Goal: Task Accomplishment & Management: Use online tool/utility

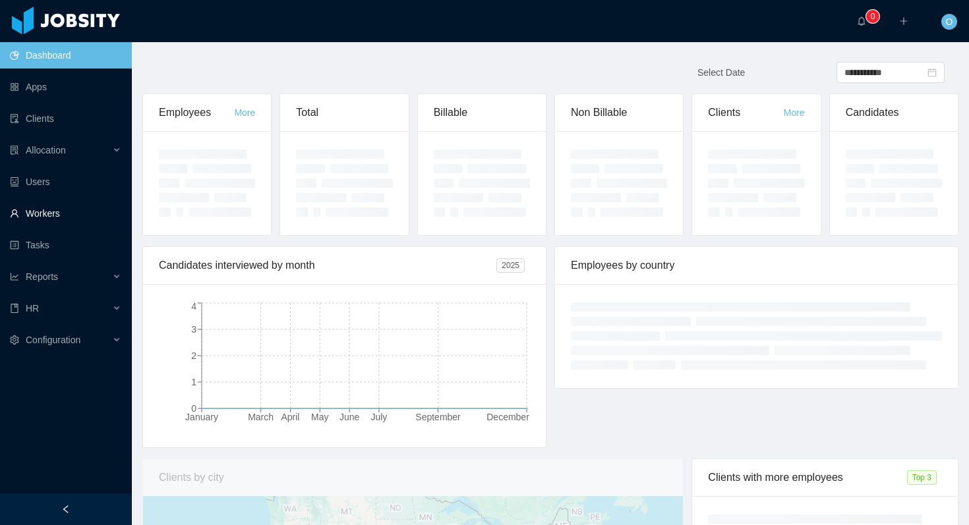
click at [84, 217] on link "Workers" at bounding box center [65, 213] width 111 height 26
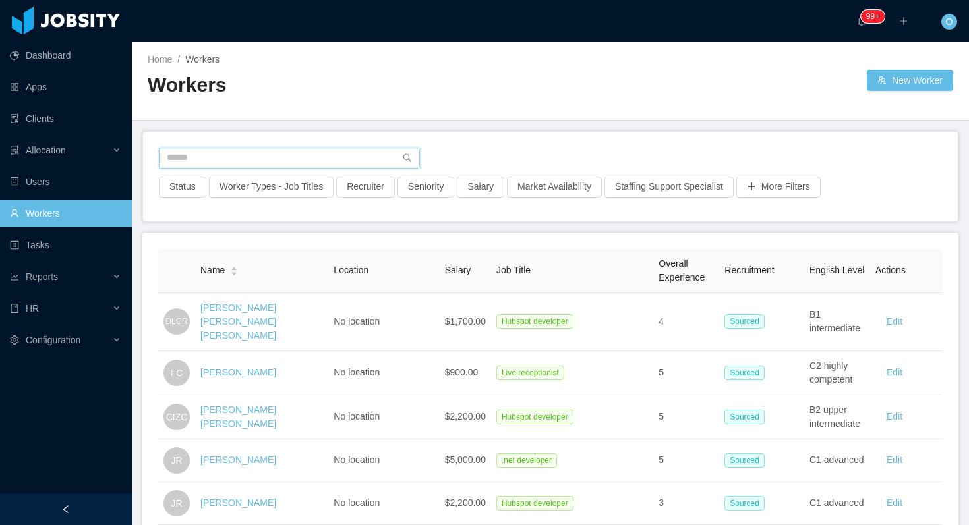
click at [251, 155] on input "text" at bounding box center [289, 158] width 261 height 21
paste input "**********"
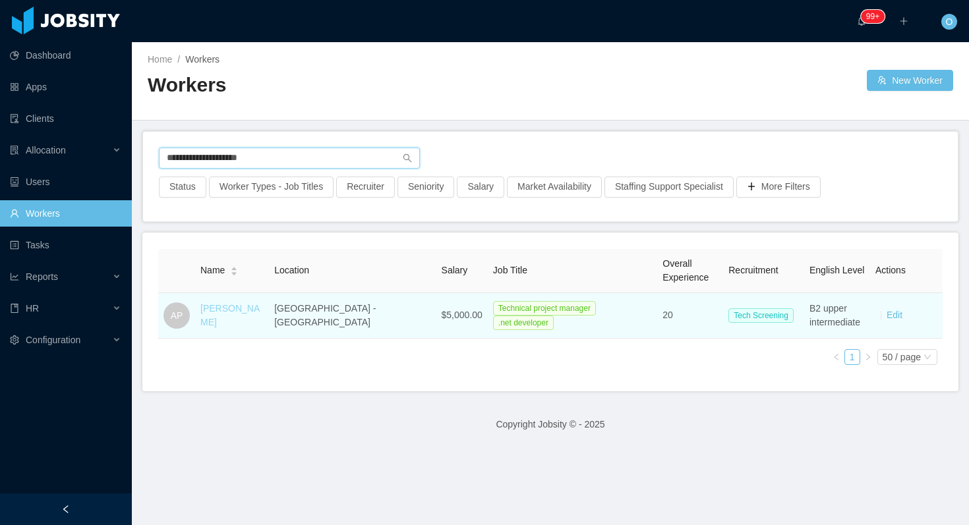
type input "**********"
click at [233, 312] on link "Adrián Pulvirenti" at bounding box center [229, 315] width 59 height 24
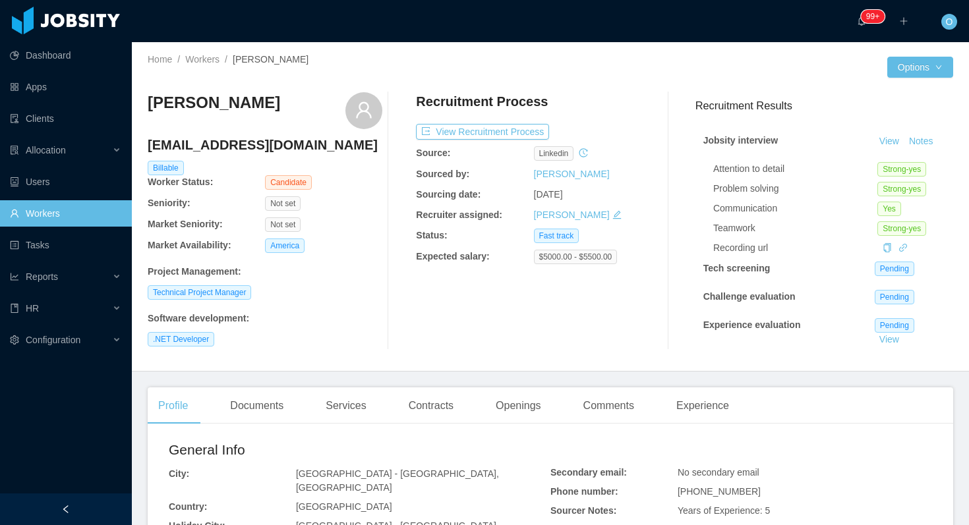
scroll to position [40, 0]
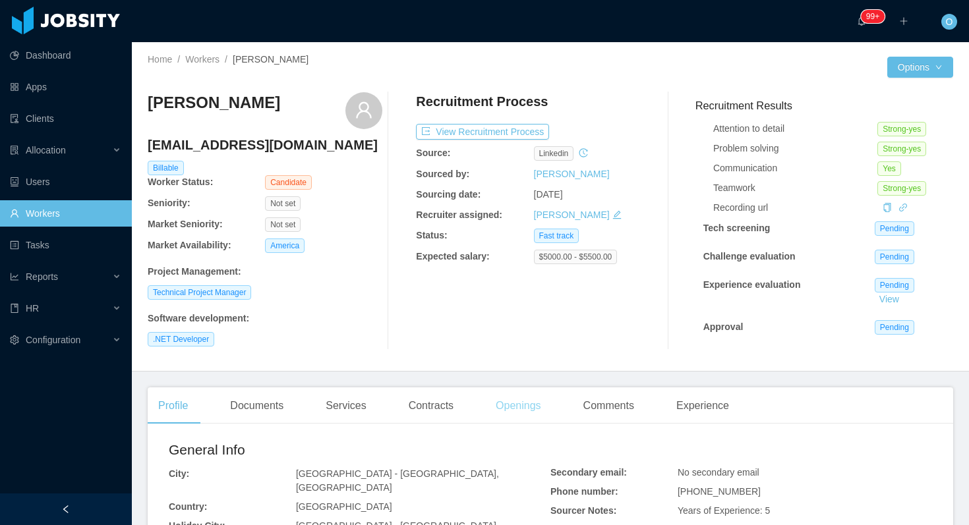
click at [536, 409] on div "Openings" at bounding box center [518, 405] width 67 height 37
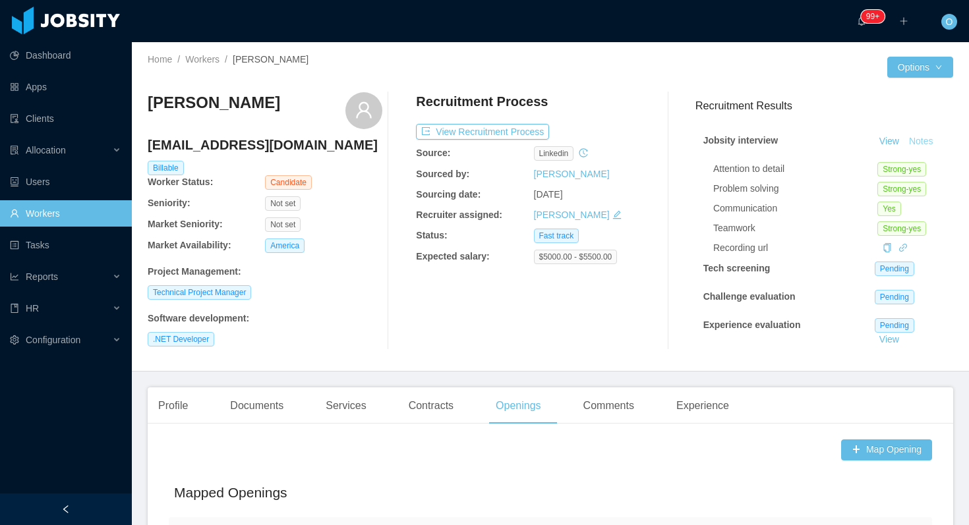
click at [929, 140] on button "Notes" at bounding box center [920, 142] width 35 height 16
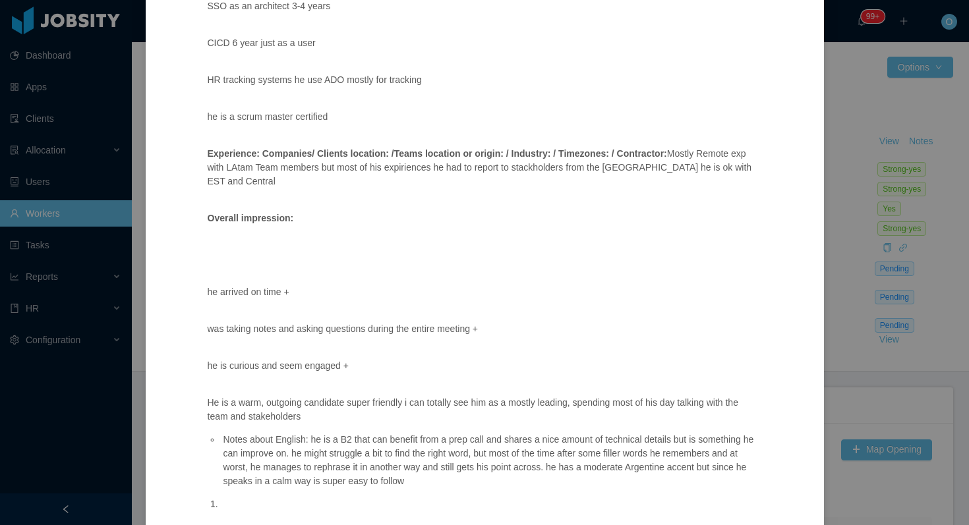
scroll to position [803, 0]
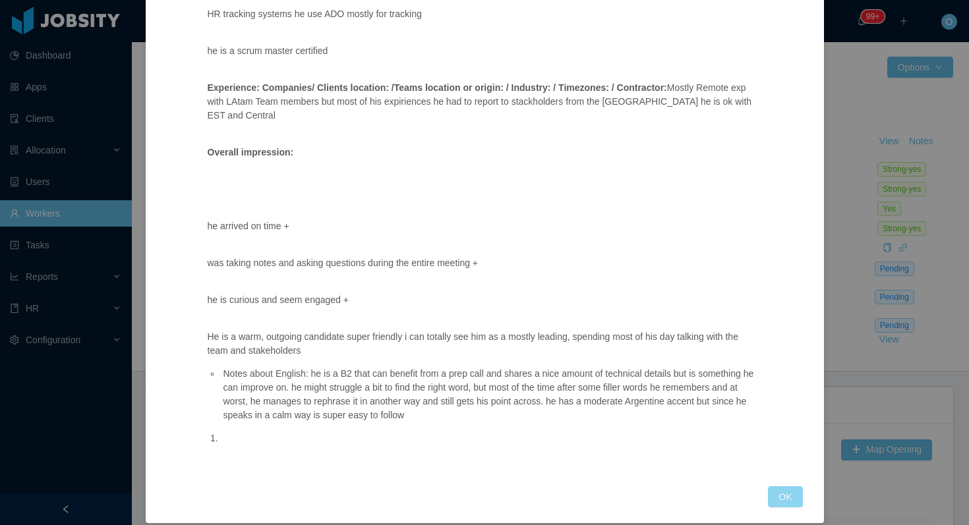
click at [778, 486] on button "OK" at bounding box center [785, 496] width 34 height 21
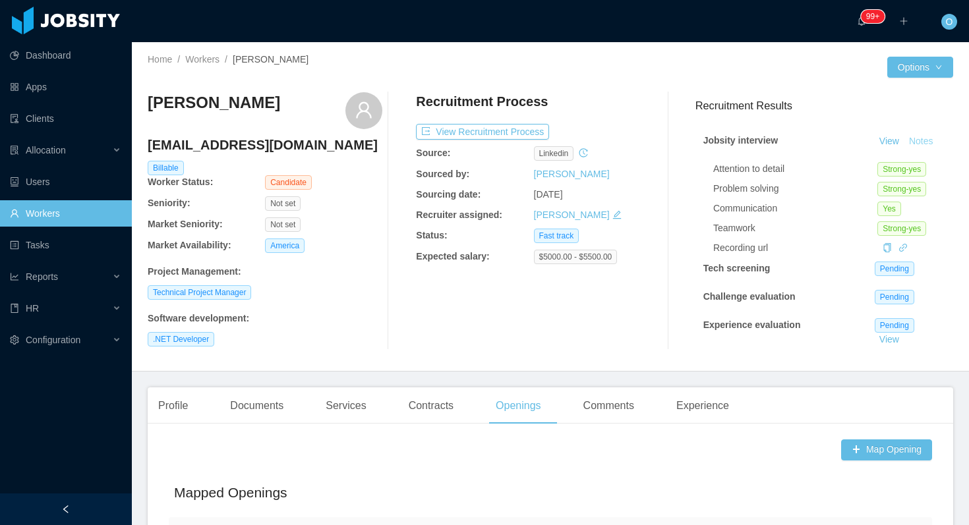
scroll to position [737, 0]
click at [887, 146] on link "View" at bounding box center [888, 141] width 29 height 11
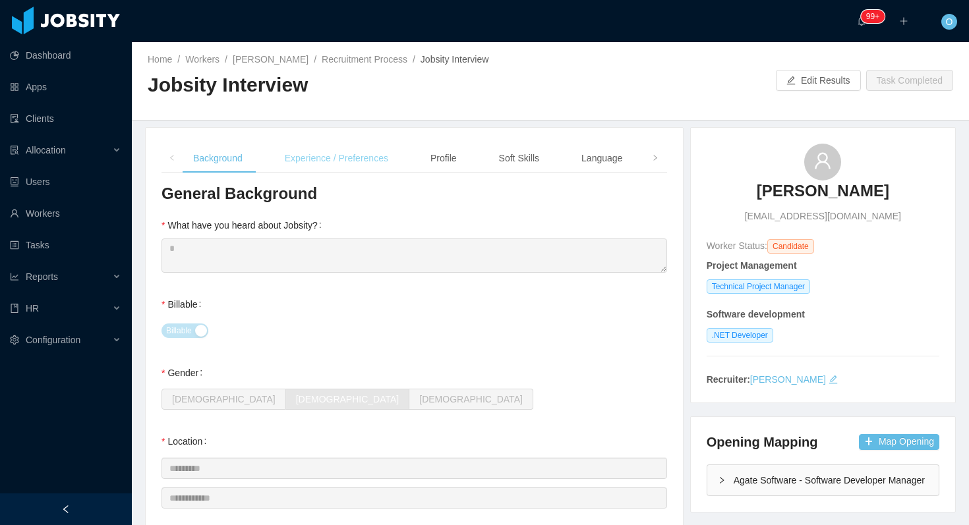
click at [300, 145] on div "Experience / Preferences" at bounding box center [336, 159] width 125 height 30
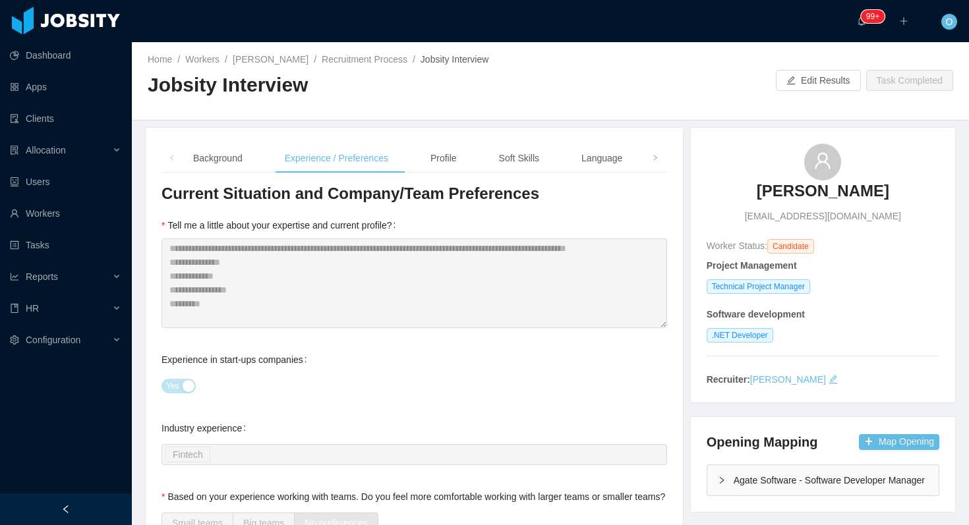
drag, startPoint x: 270, startPoint y: 61, endPoint x: 443, endPoint y: 3, distance: 183.4
click at [0, 0] on section "**********" at bounding box center [484, 262] width 969 height 525
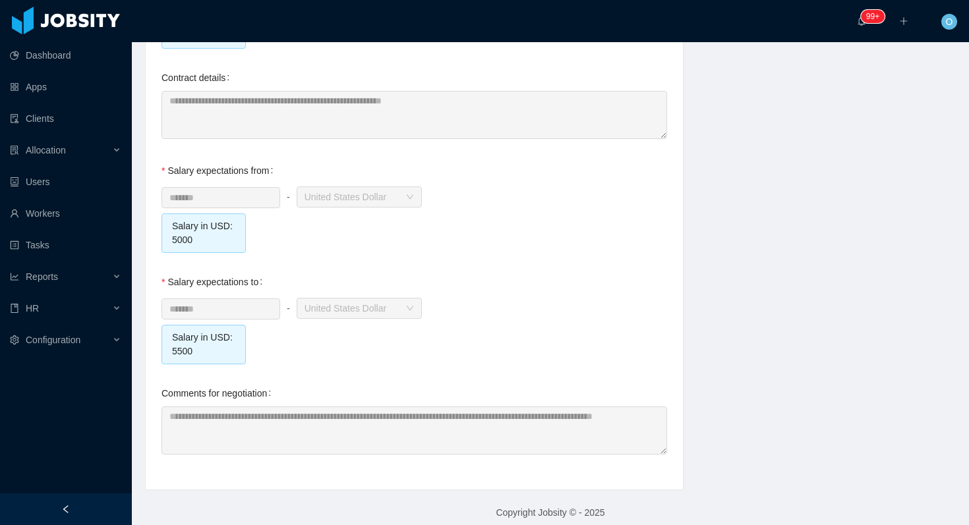
scroll to position [1425, 0]
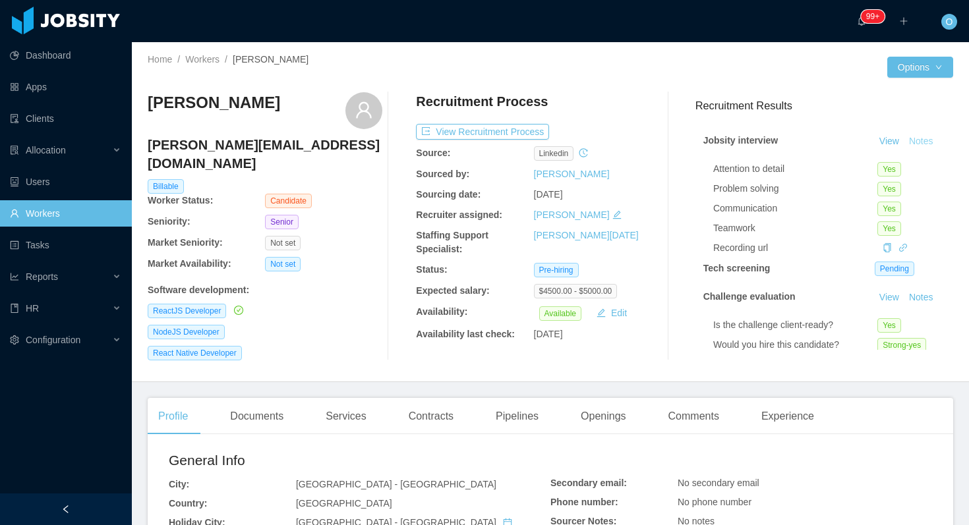
click at [924, 143] on button "Notes" at bounding box center [920, 142] width 35 height 16
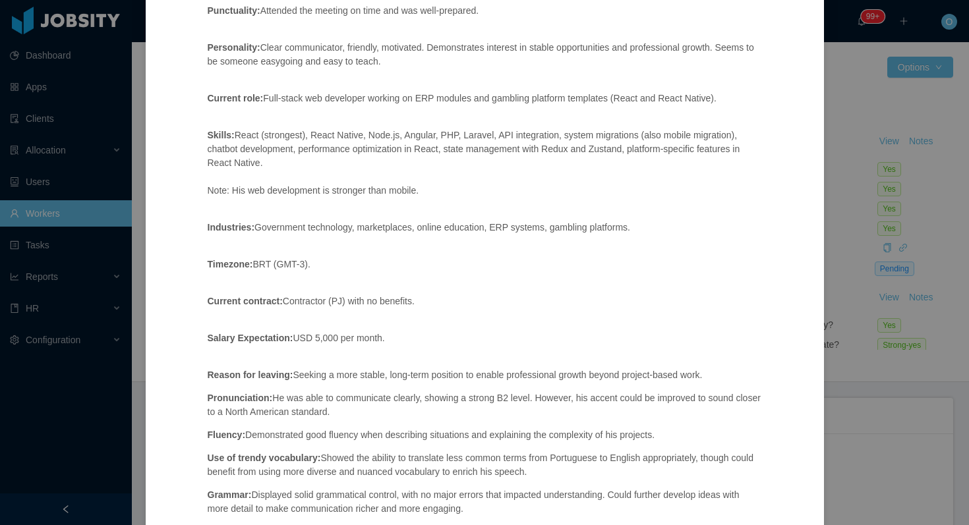
scroll to position [203, 0]
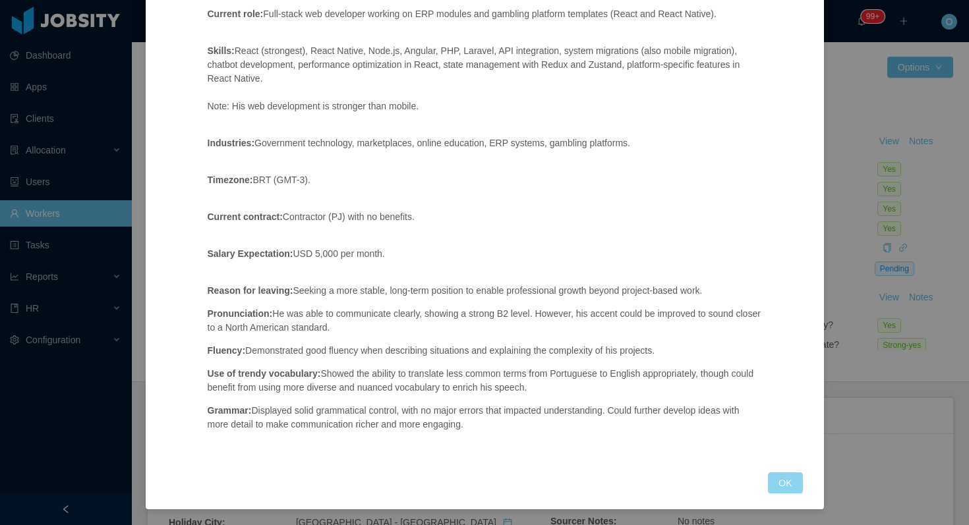
click at [777, 491] on button "OK" at bounding box center [785, 482] width 34 height 21
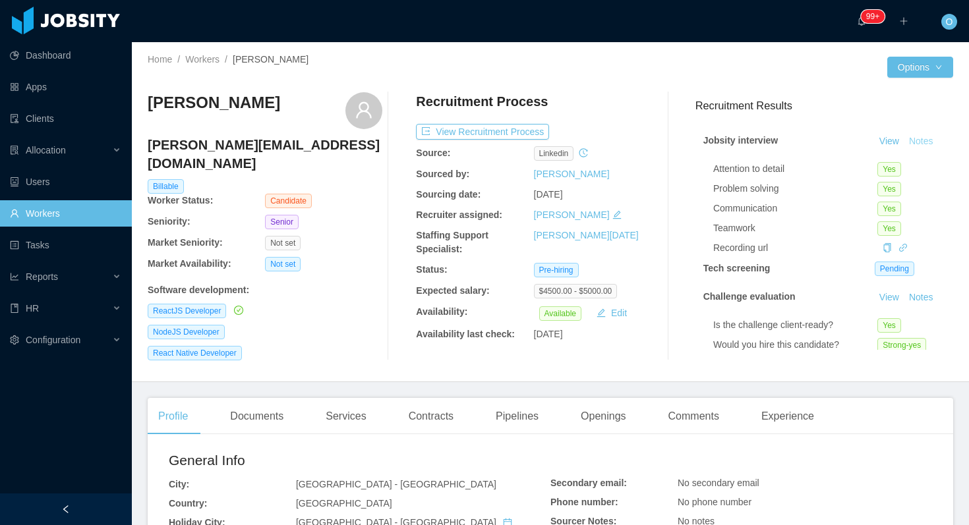
scroll to position [137, 0]
click at [599, 403] on div "Openings" at bounding box center [603, 416] width 67 height 37
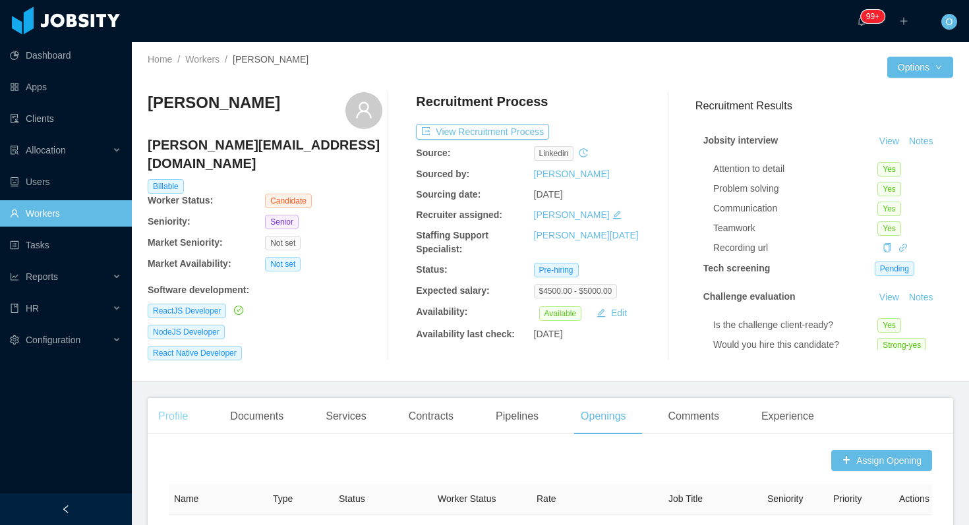
click at [174, 406] on div "Profile" at bounding box center [173, 416] width 51 height 37
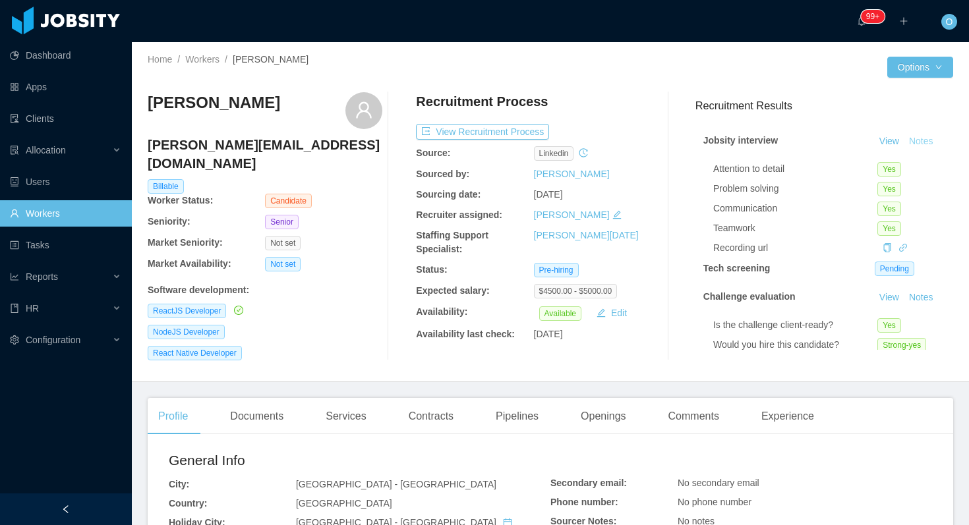
click at [915, 140] on button "Notes" at bounding box center [920, 142] width 35 height 16
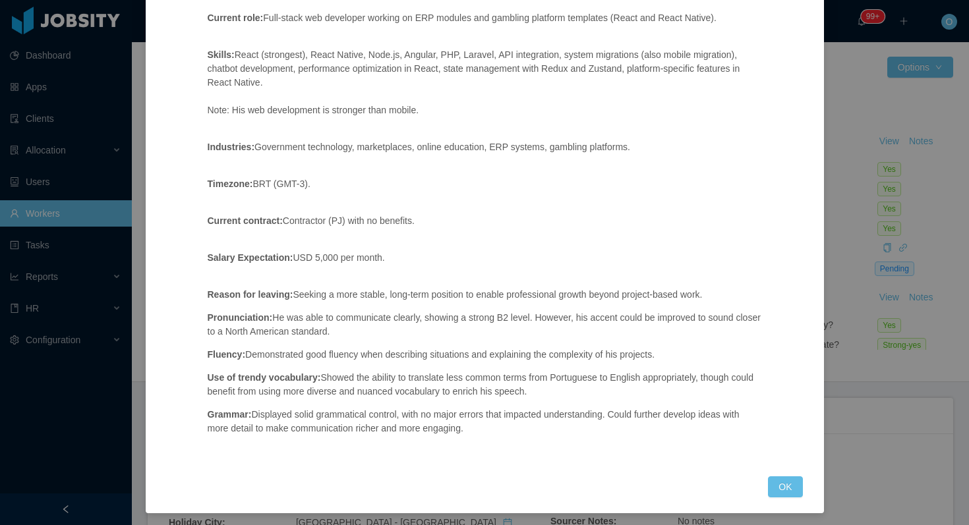
scroll to position [203, 0]
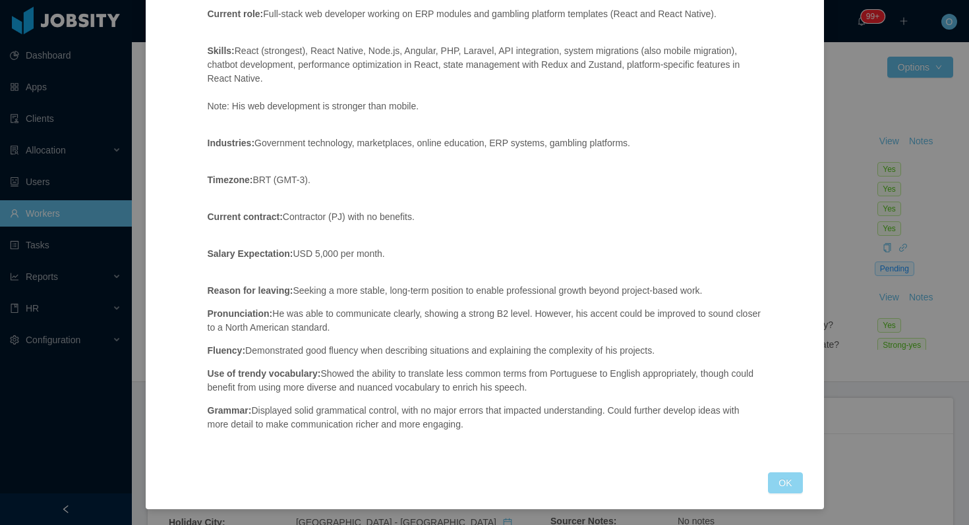
click at [781, 476] on button "OK" at bounding box center [785, 482] width 34 height 21
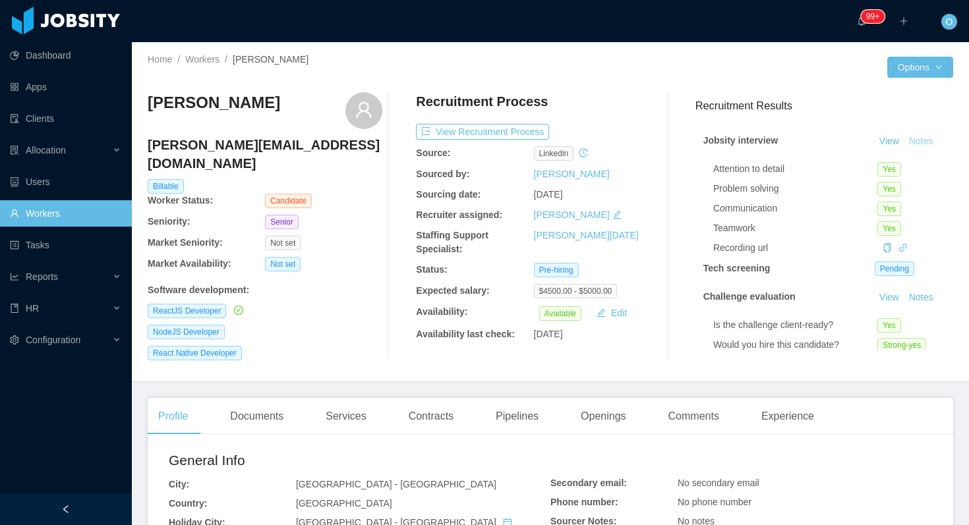
scroll to position [137, 0]
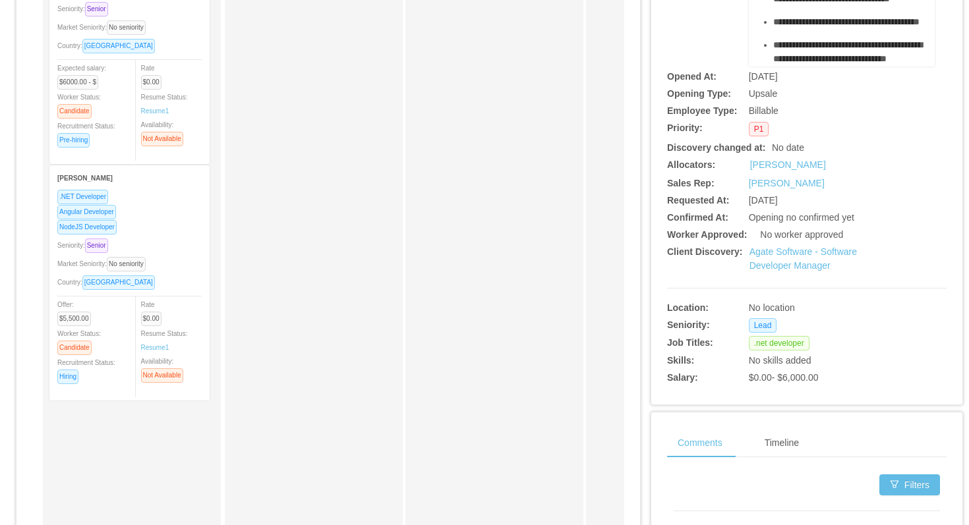
scroll to position [268, 0]
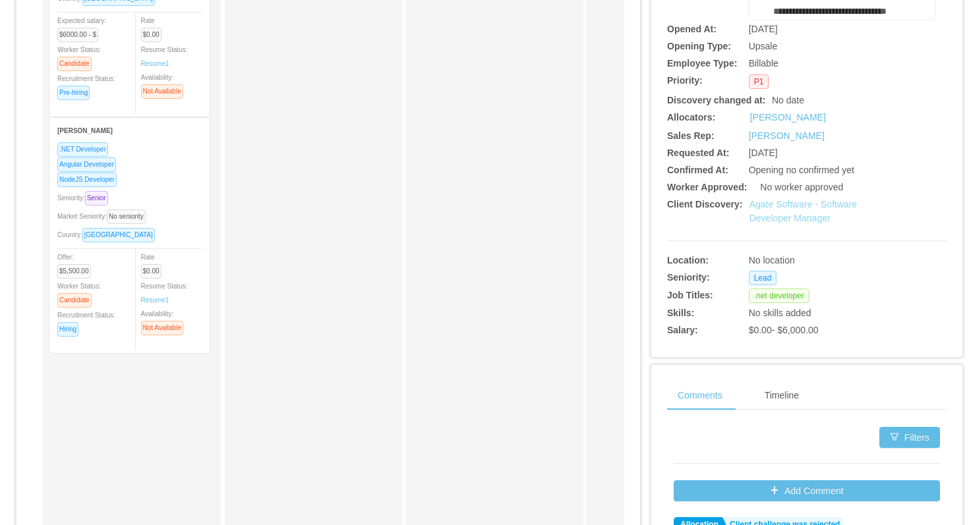
click at [766, 203] on link "Agate Software - Software Developer Manager" at bounding box center [802, 211] width 107 height 24
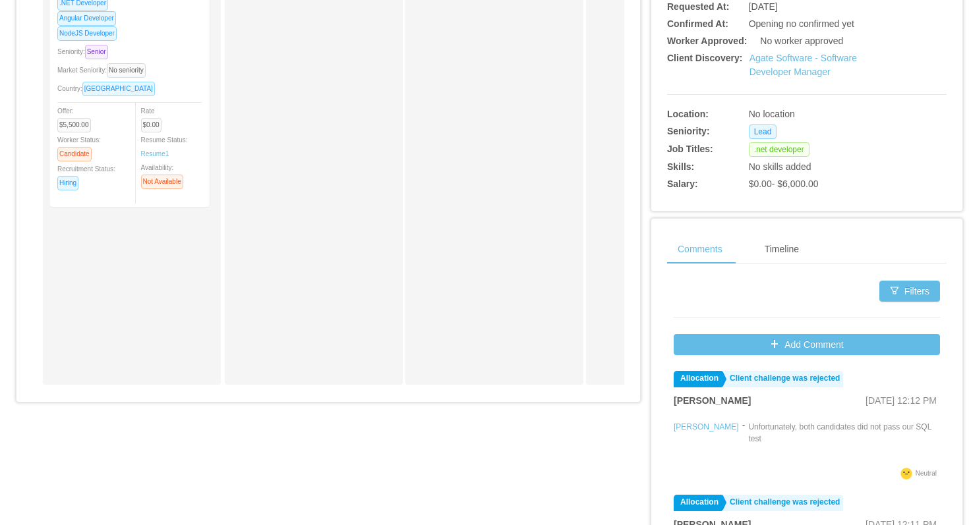
scroll to position [0, 0]
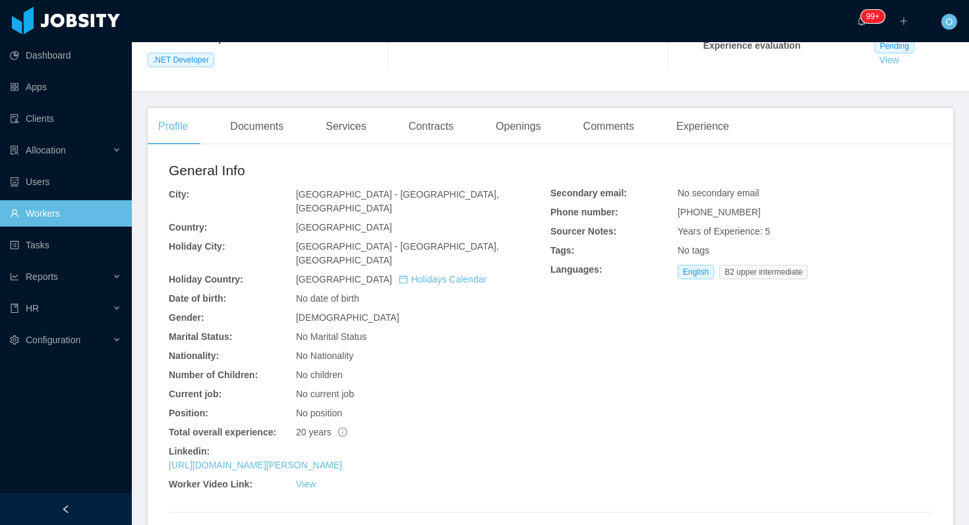
scroll to position [316, 0]
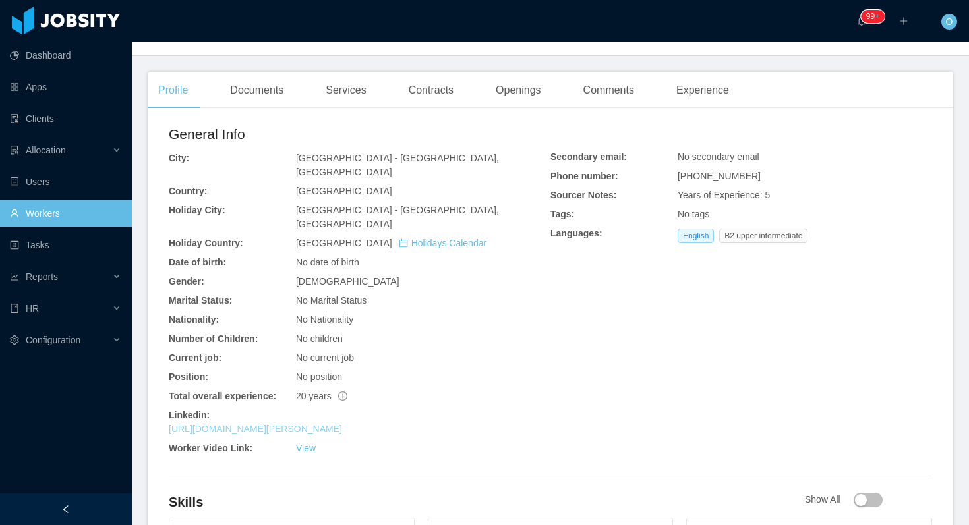
click at [342, 424] on link "https://www.linkedin.com/in/adrian-pulvirenti-2855977" at bounding box center [255, 429] width 173 height 11
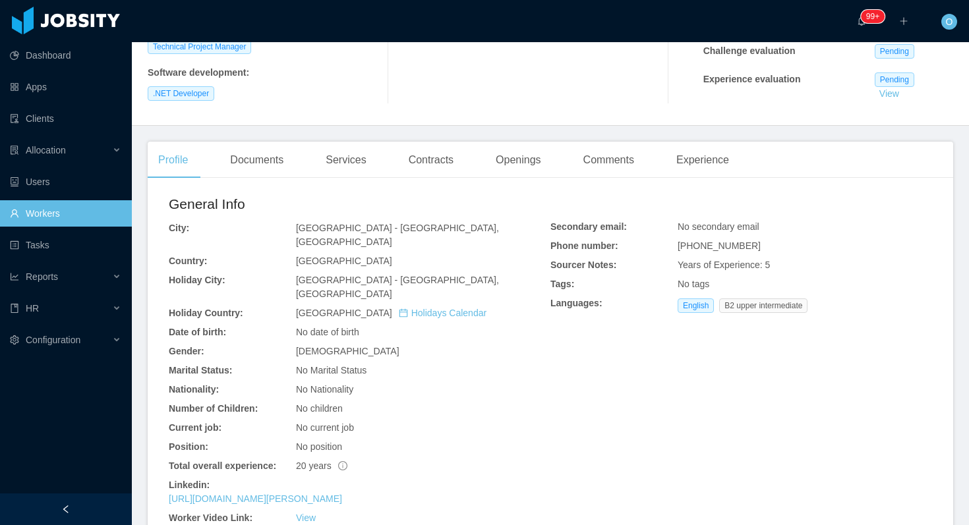
scroll to position [0, 0]
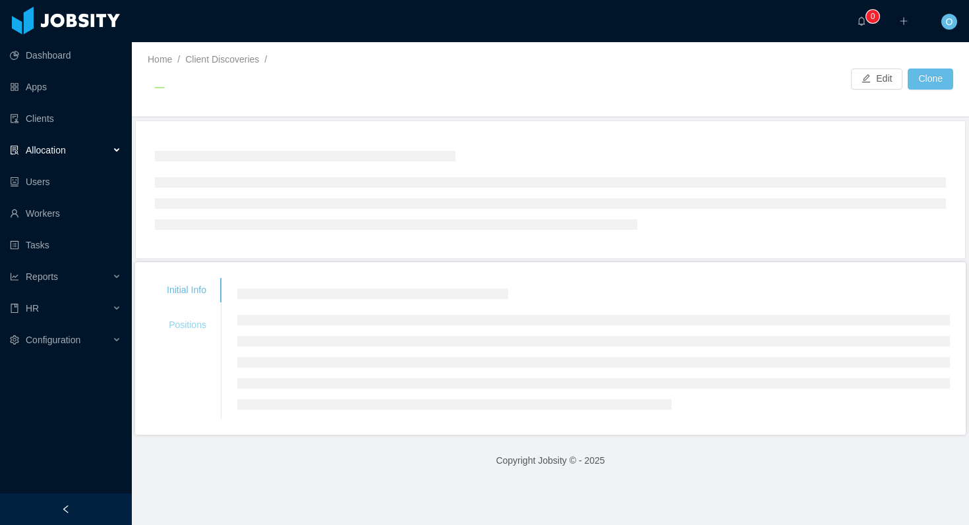
click at [192, 329] on div "Positions" at bounding box center [186, 325] width 71 height 24
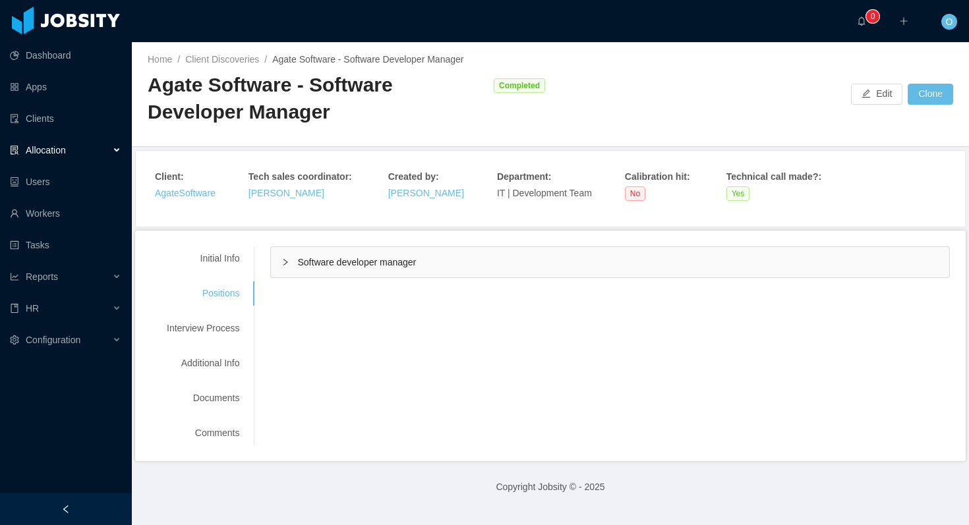
click at [291, 251] on div "Software developer manager" at bounding box center [610, 262] width 678 height 30
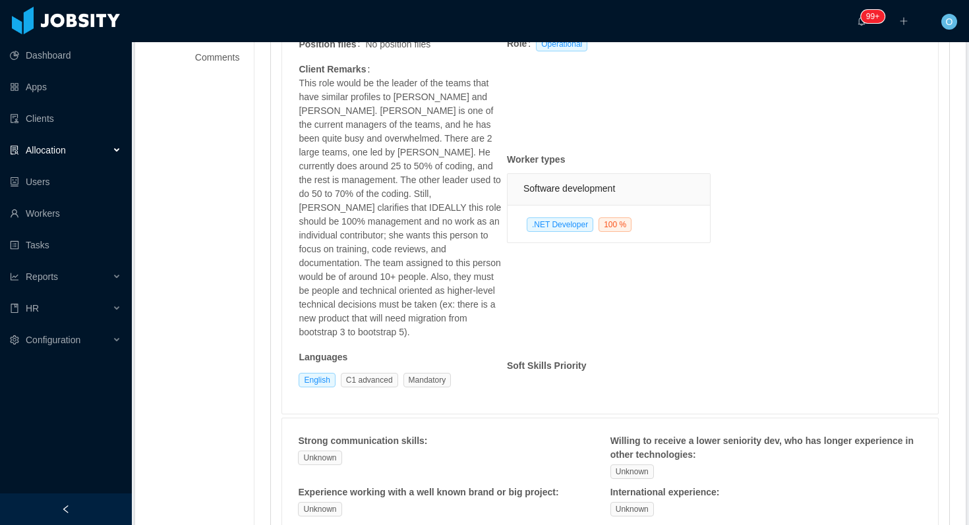
scroll to position [368, 0]
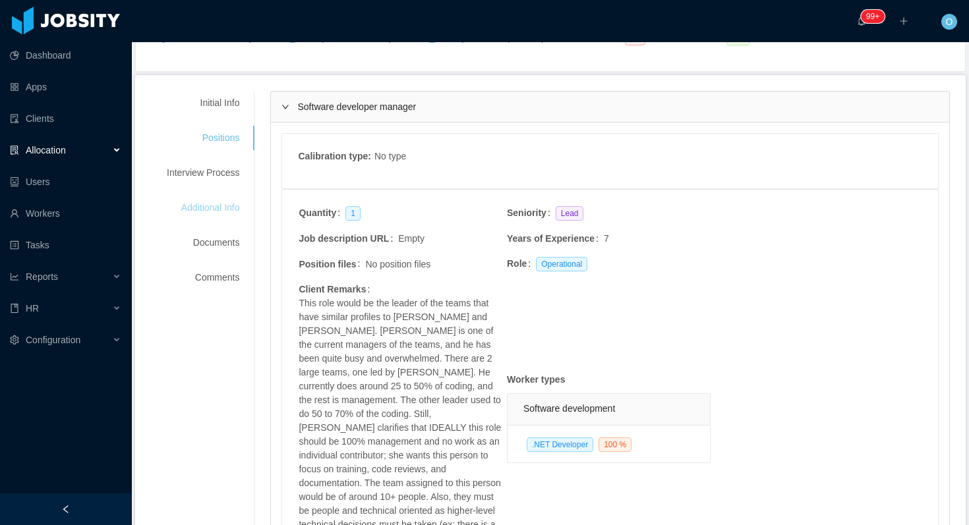
click at [237, 204] on div "Additional Info" at bounding box center [203, 208] width 104 height 24
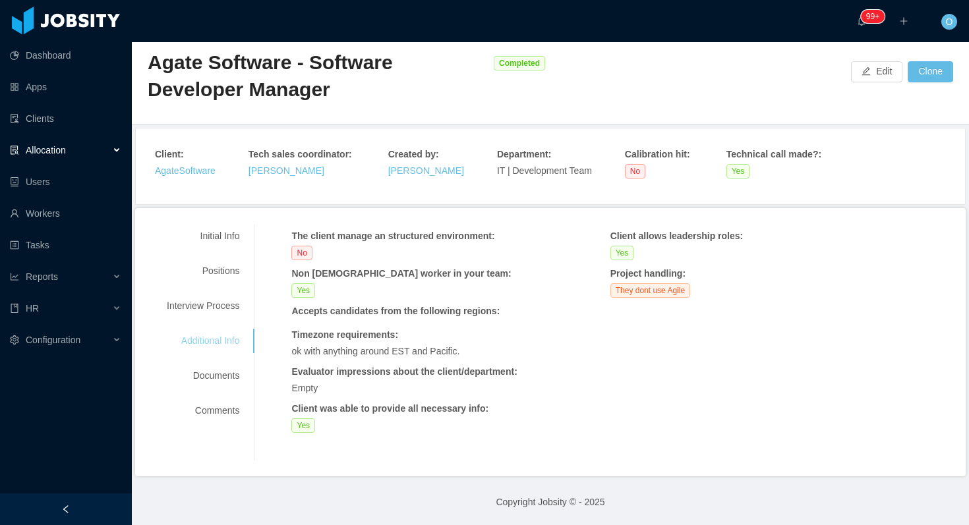
scroll to position [22, 0]
click at [231, 305] on div "Interview Process" at bounding box center [203, 306] width 104 height 24
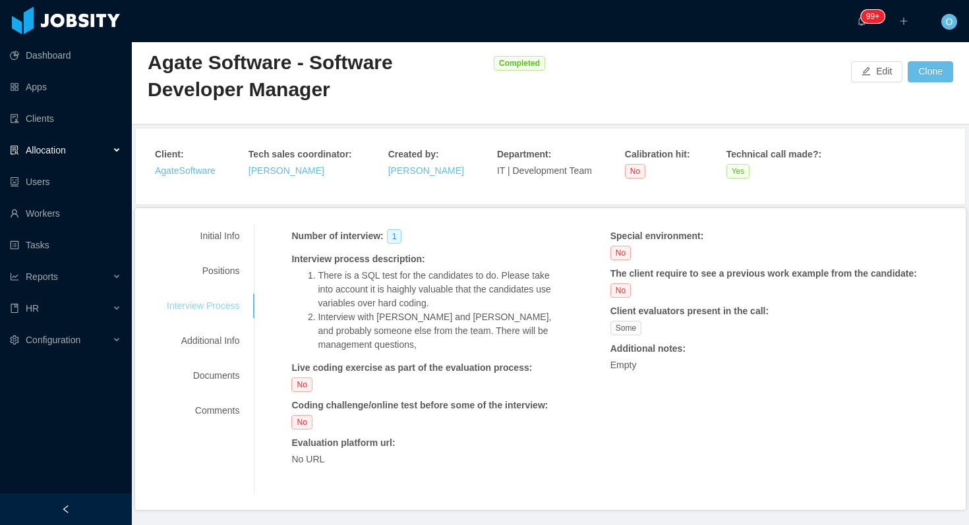
scroll to position [56, 0]
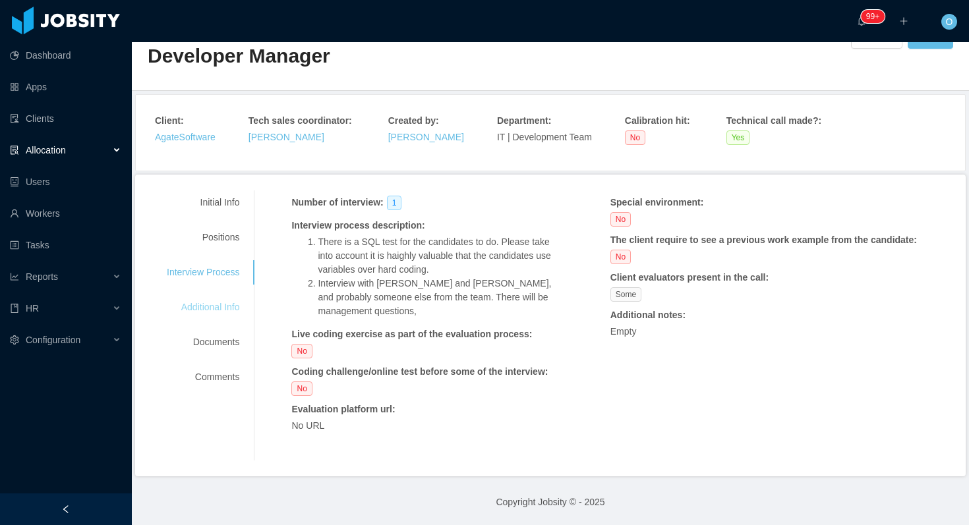
click at [229, 310] on div "Additional Info" at bounding box center [203, 307] width 104 height 24
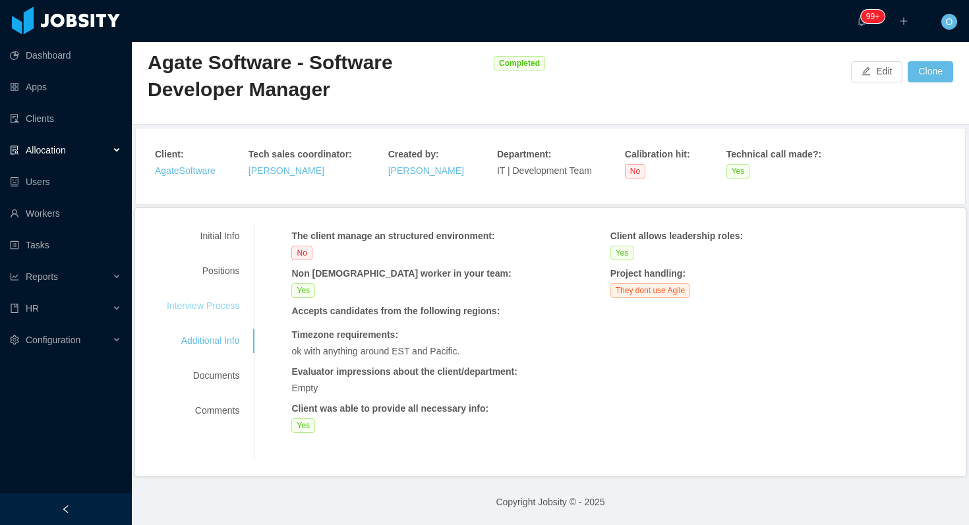
click at [196, 305] on div "Interview Process" at bounding box center [203, 306] width 104 height 24
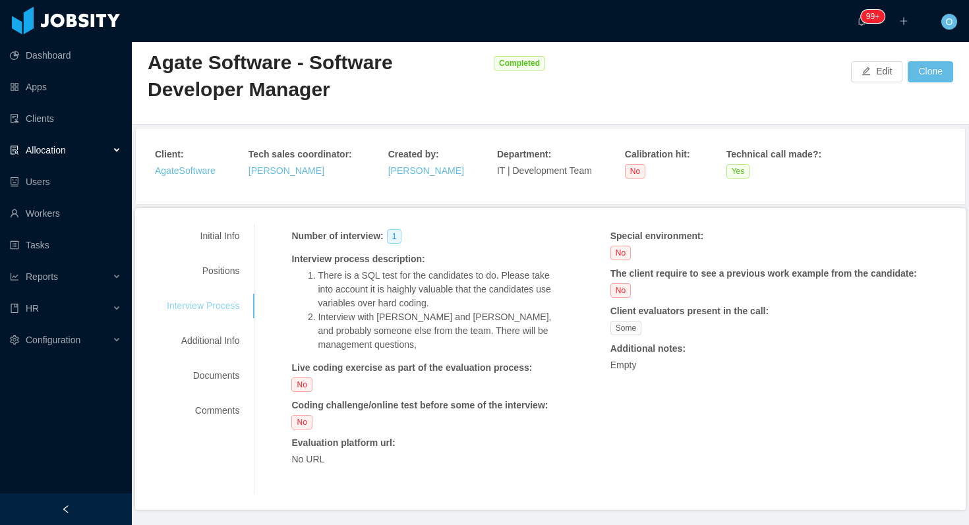
scroll to position [56, 0]
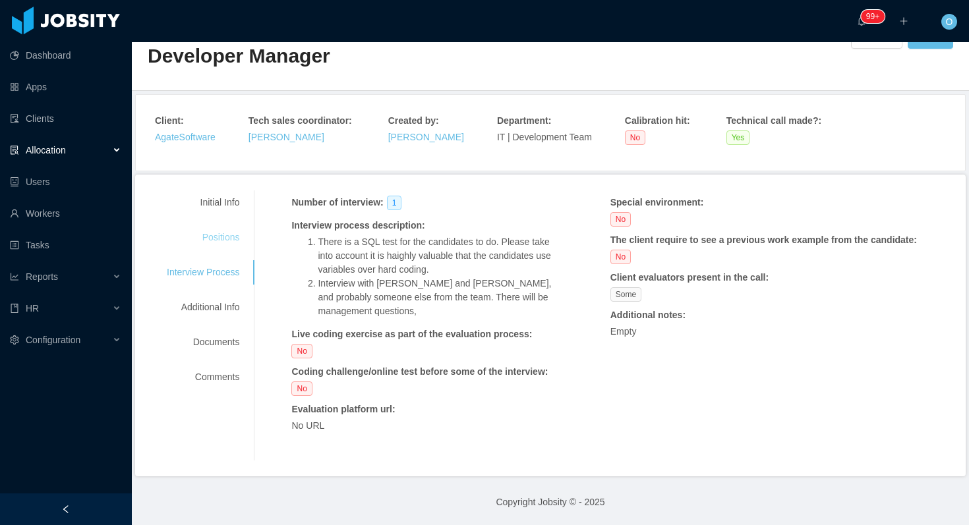
click at [226, 233] on div "Positions" at bounding box center [203, 237] width 104 height 24
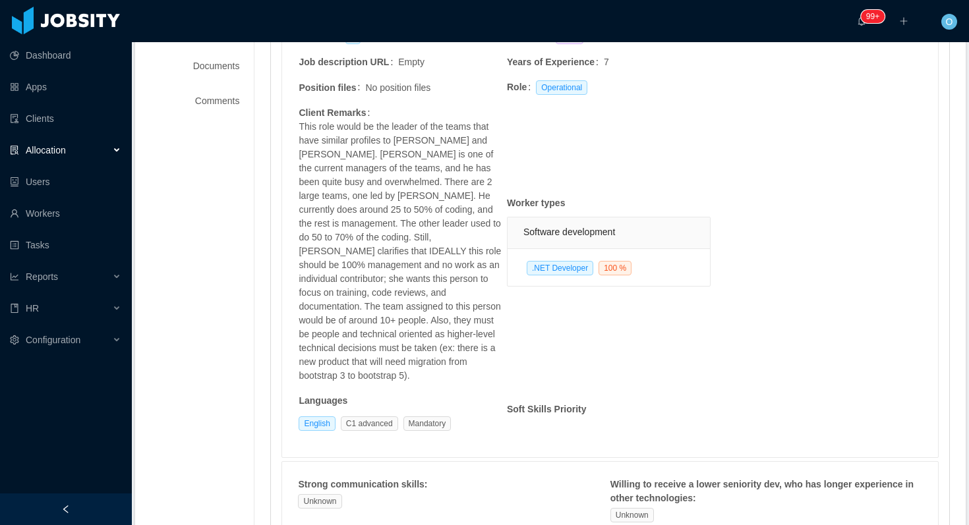
scroll to position [324, 0]
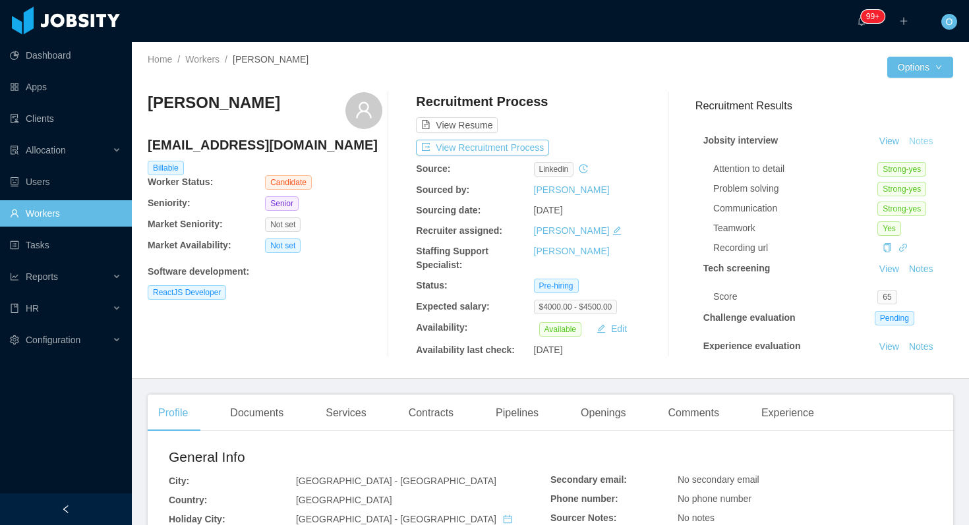
click at [919, 141] on button "Notes" at bounding box center [920, 142] width 35 height 16
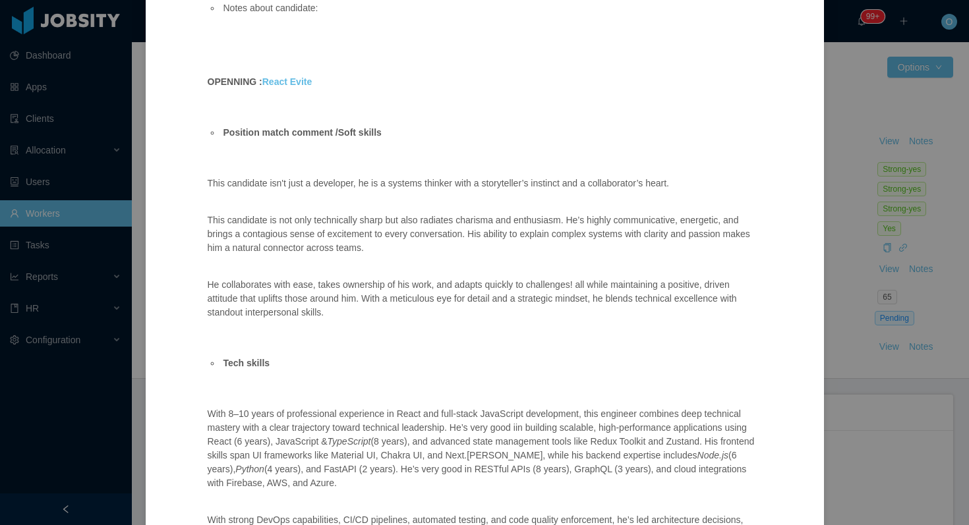
scroll to position [614, 0]
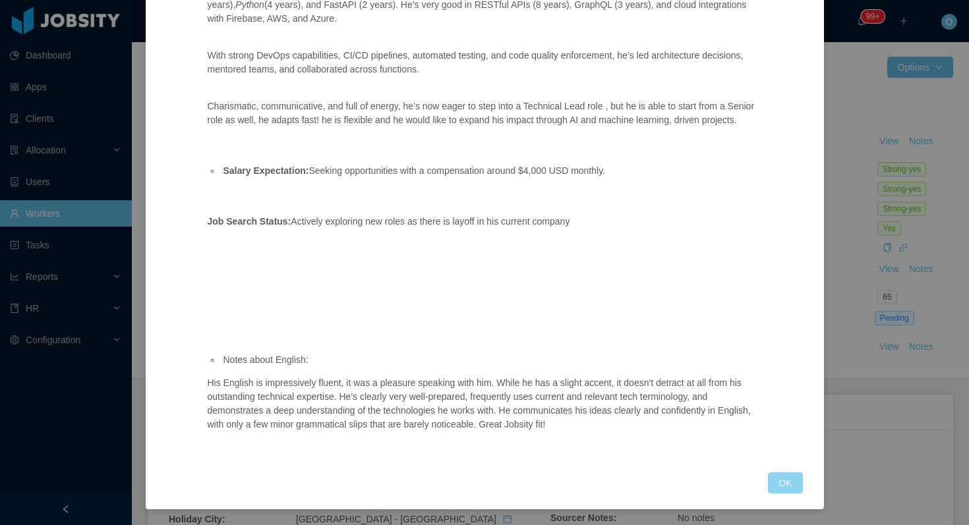
click at [785, 478] on button "OK" at bounding box center [785, 482] width 34 height 21
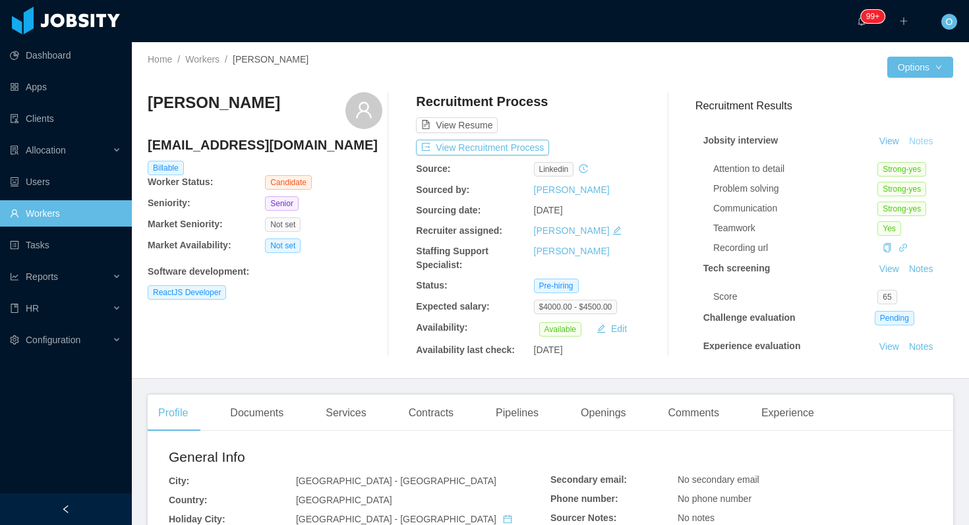
scroll to position [71, 0]
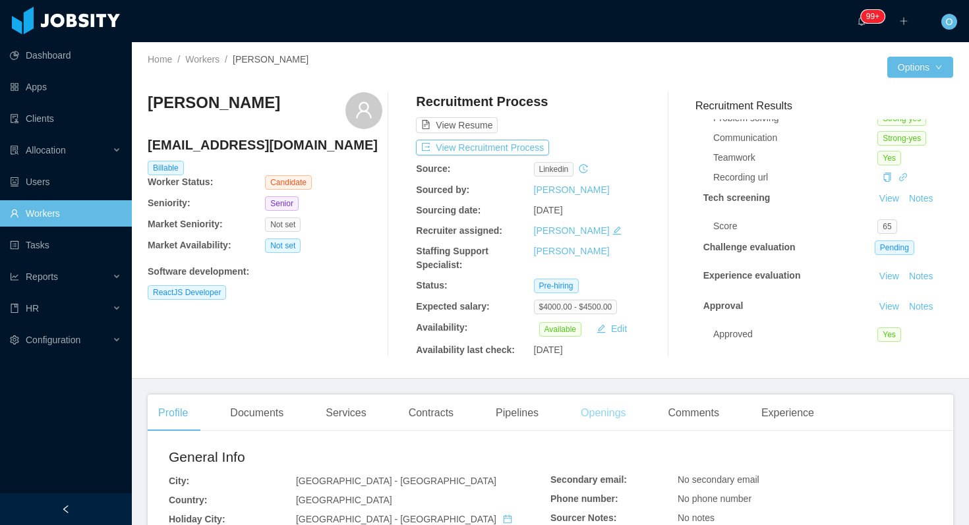
click at [613, 411] on div "Openings" at bounding box center [603, 413] width 67 height 37
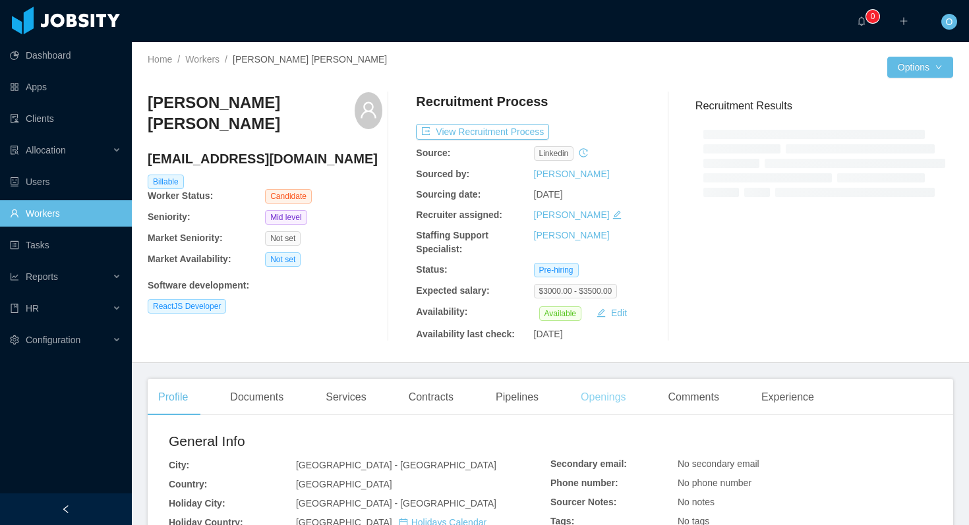
click at [579, 405] on div "Openings" at bounding box center [603, 397] width 67 height 37
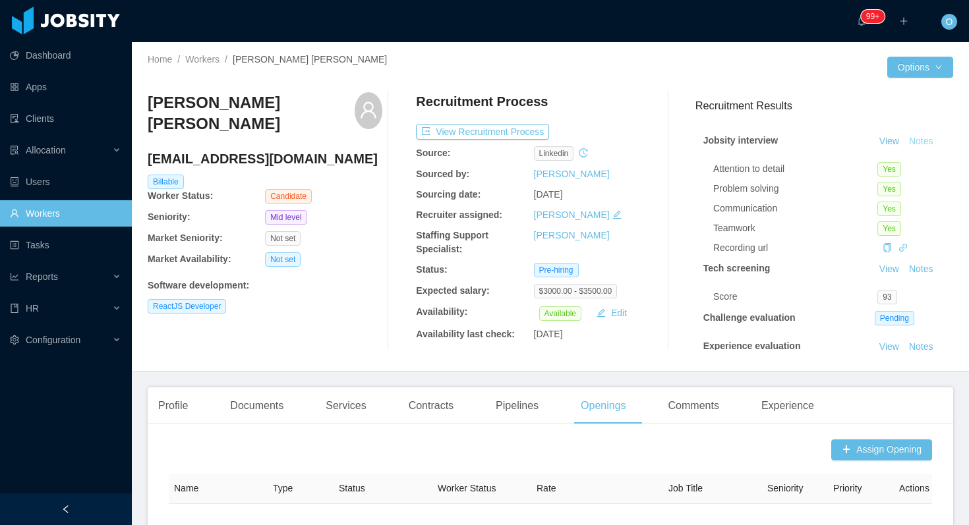
click at [917, 137] on button "Notes" at bounding box center [920, 142] width 35 height 16
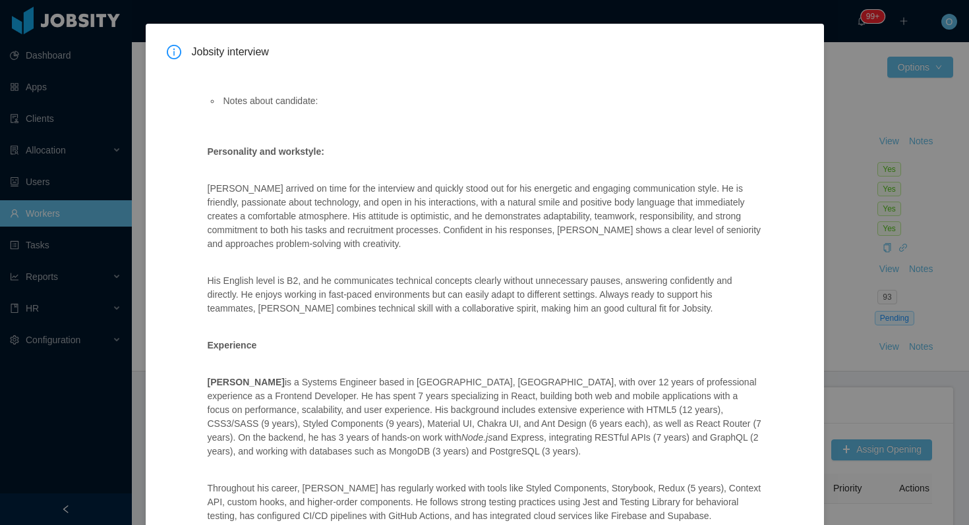
scroll to position [434, 0]
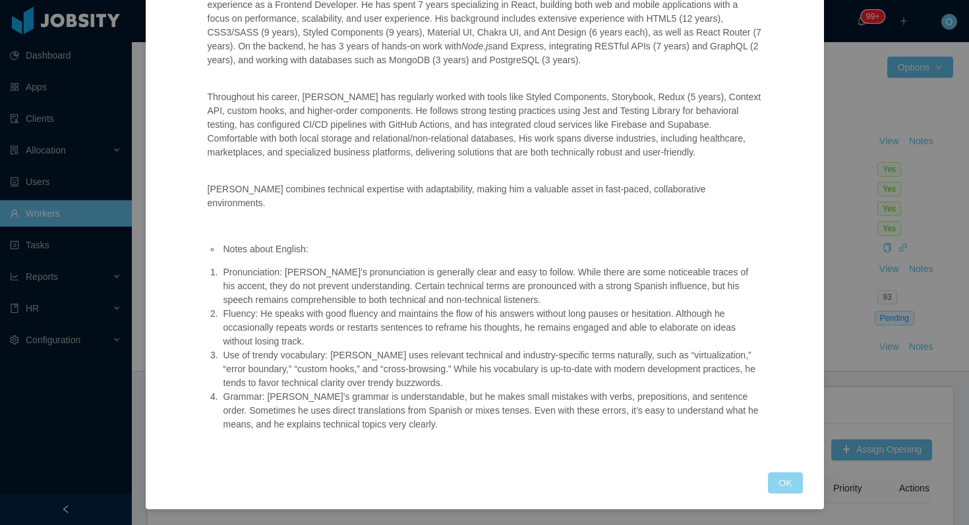
click at [776, 483] on button "OK" at bounding box center [785, 482] width 34 height 21
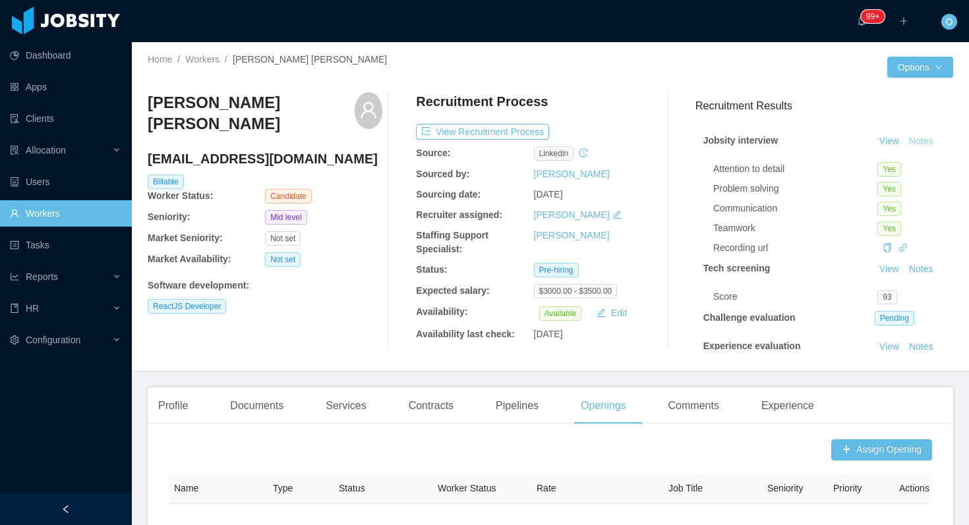
scroll to position [368, 0]
